Goal: Find contact information: Find contact information

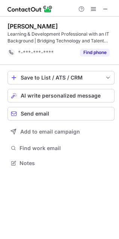
scroll to position [4, 4]
drag, startPoint x: 106, startPoint y: 7, endPoint x: 88, endPoint y: 7, distance: 18.0
click at [106, 7] on span at bounding box center [105, 9] width 6 height 6
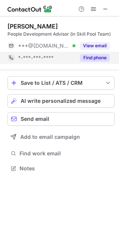
scroll to position [163, 119]
click at [88, 60] on button "Find phone" at bounding box center [95, 58] width 30 height 8
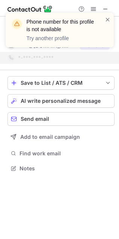
drag, startPoint x: 116, startPoint y: 205, endPoint x: 119, endPoint y: 200, distance: 6.4
click at [116, 205] on div "Hayam Zadjali People Development Advisor (in Skill Pool Team) ***@hotmail.com V…" at bounding box center [59, 128] width 119 height 223
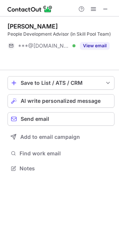
scroll to position [3, 4]
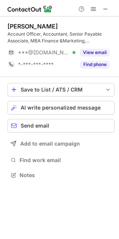
scroll to position [170, 119]
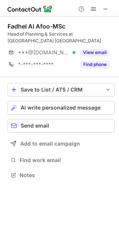
scroll to position [163, 119]
